Goal: Transaction & Acquisition: Purchase product/service

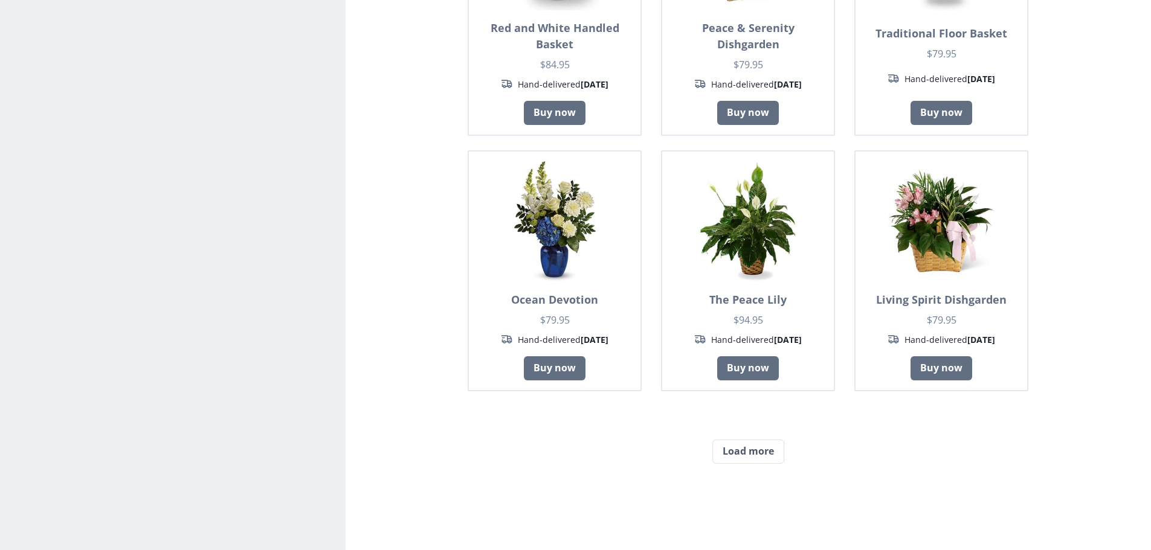
scroll to position [831, 0]
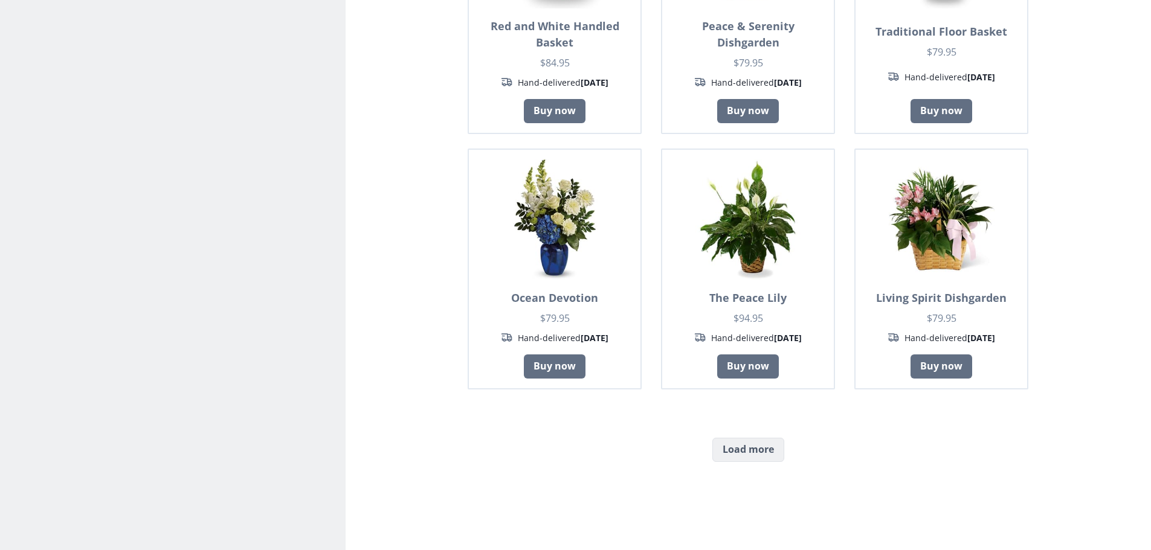
click at [759, 457] on button "Load more" at bounding box center [748, 450] width 72 height 24
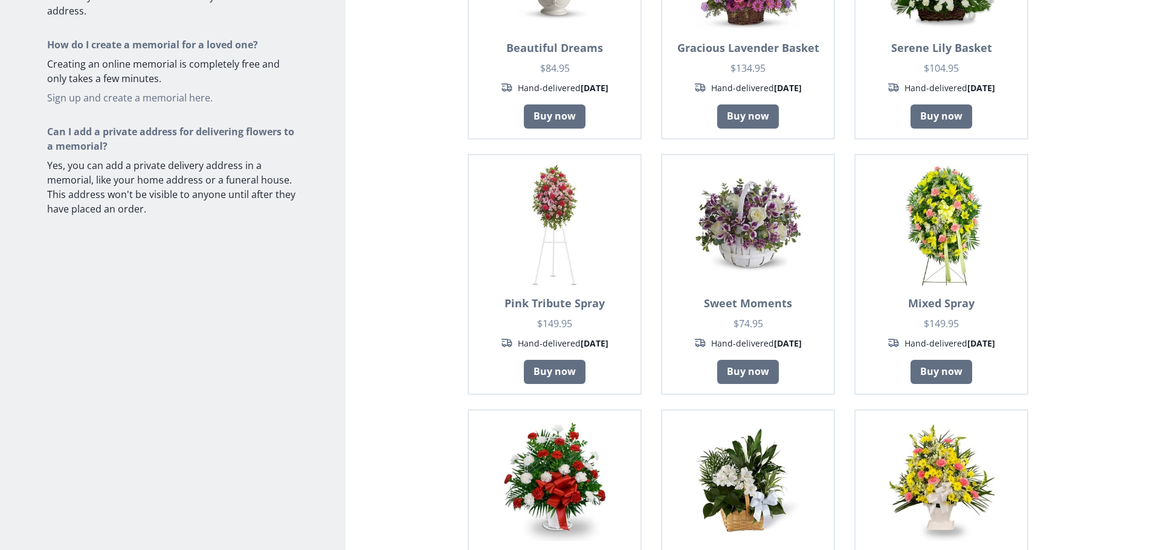
scroll to position [292, 0]
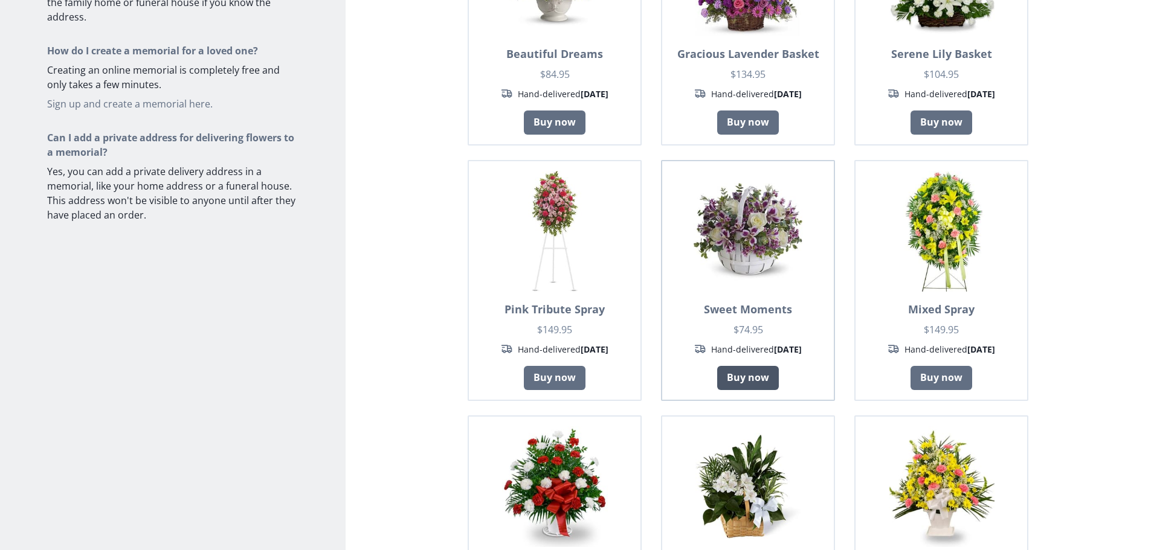
click at [758, 366] on link "Buy now" at bounding box center [748, 378] width 62 height 24
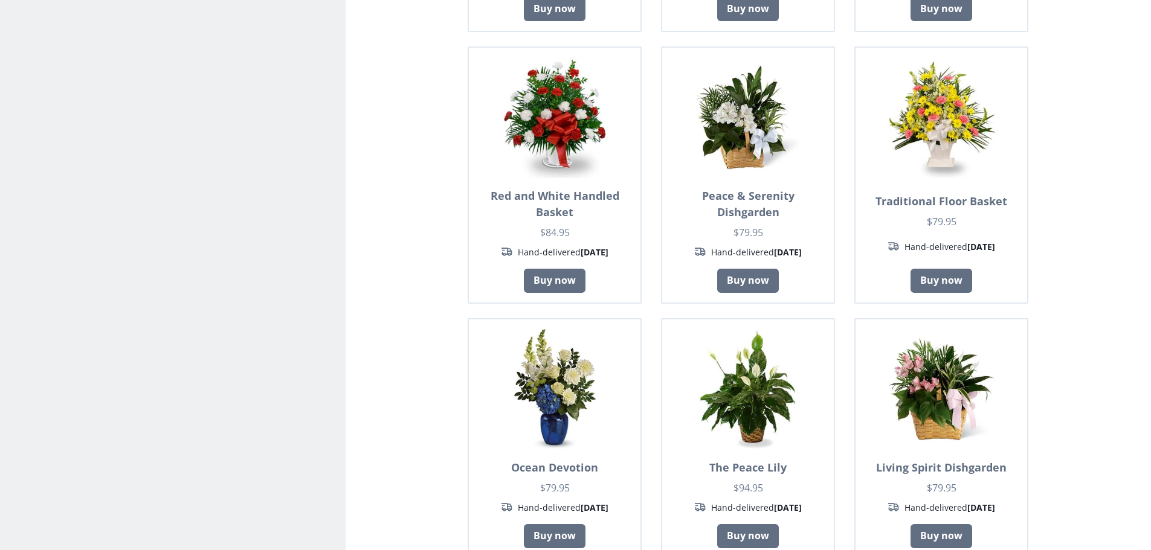
scroll to position [671, 0]
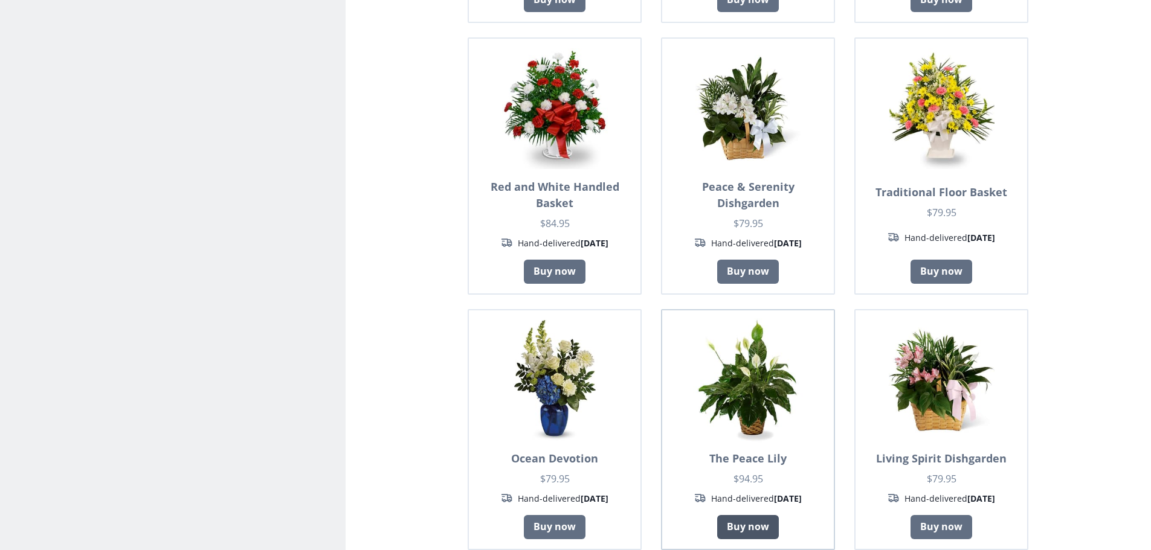
click at [758, 515] on link "Buy now" at bounding box center [748, 527] width 62 height 24
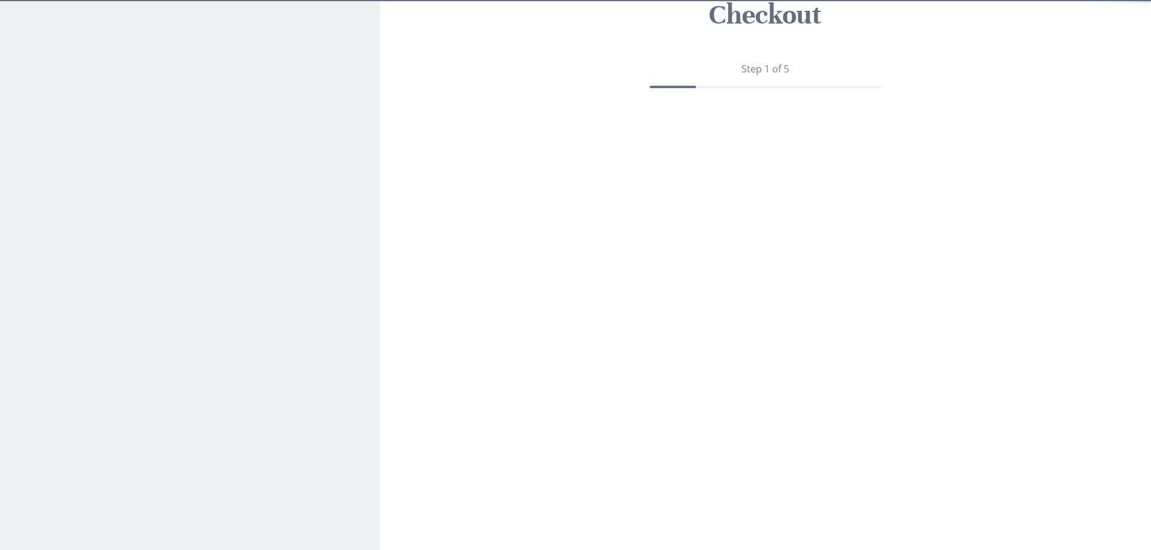
type textarea "x"
